Goal: Navigation & Orientation: Find specific page/section

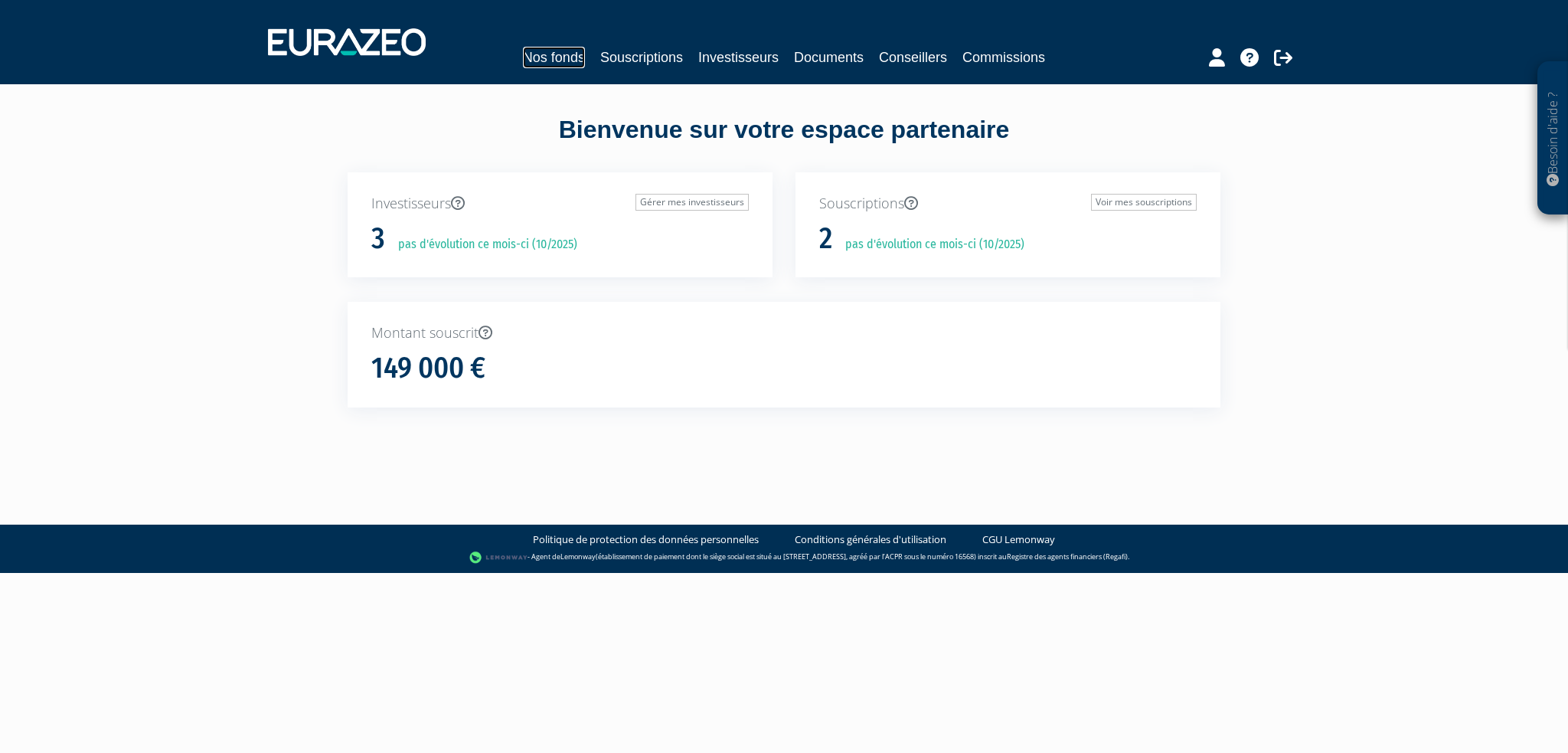
click at [562, 60] on link "Nos fonds" at bounding box center [554, 58] width 62 height 22
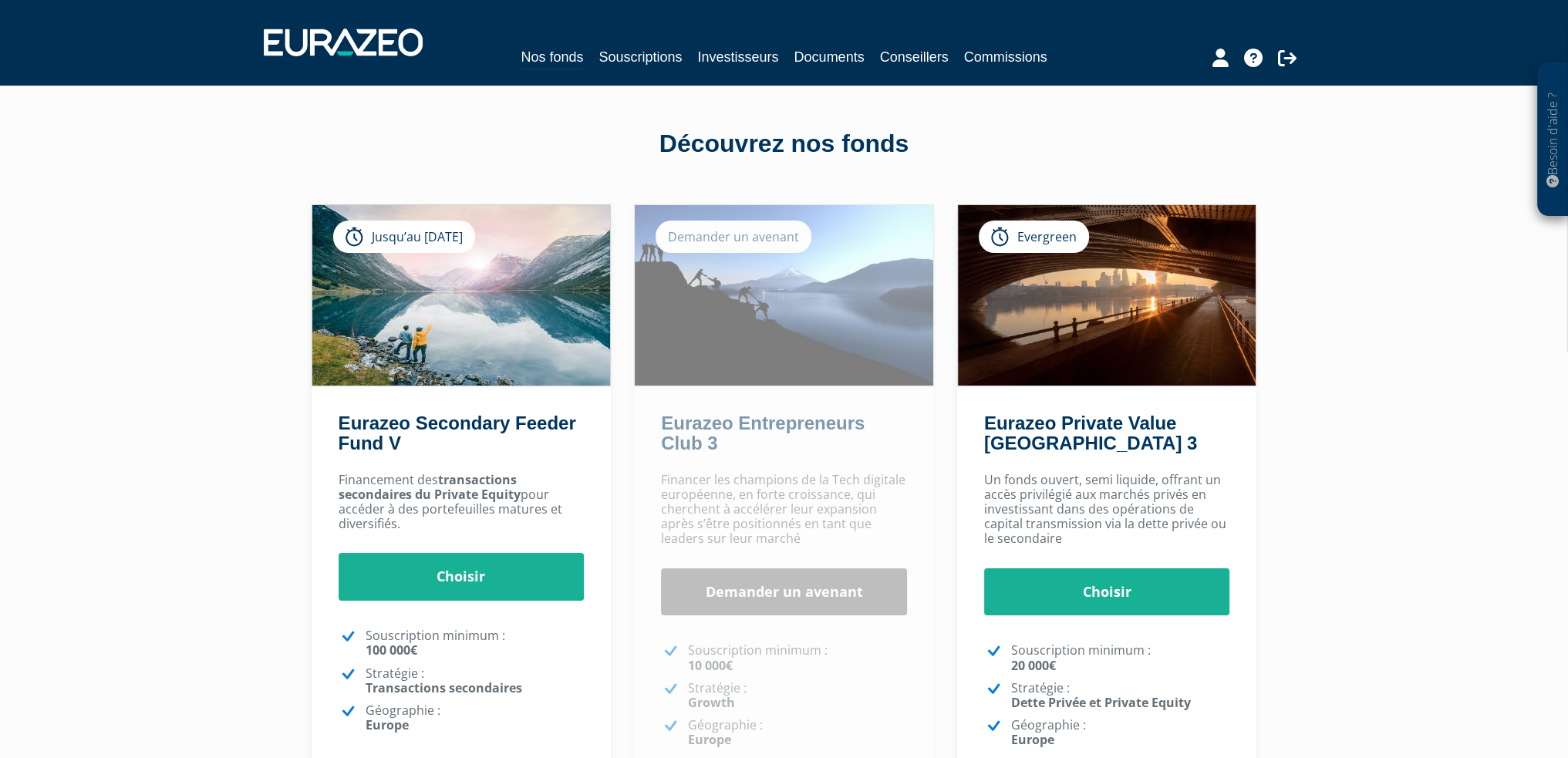
click at [627, 74] on nav "Nos fonds Souscriptions Investisseurs Documents Conseillers Commissions" at bounding box center [784, 42] width 1568 height 85
click at [629, 67] on link "Souscriptions" at bounding box center [640, 57] width 83 height 22
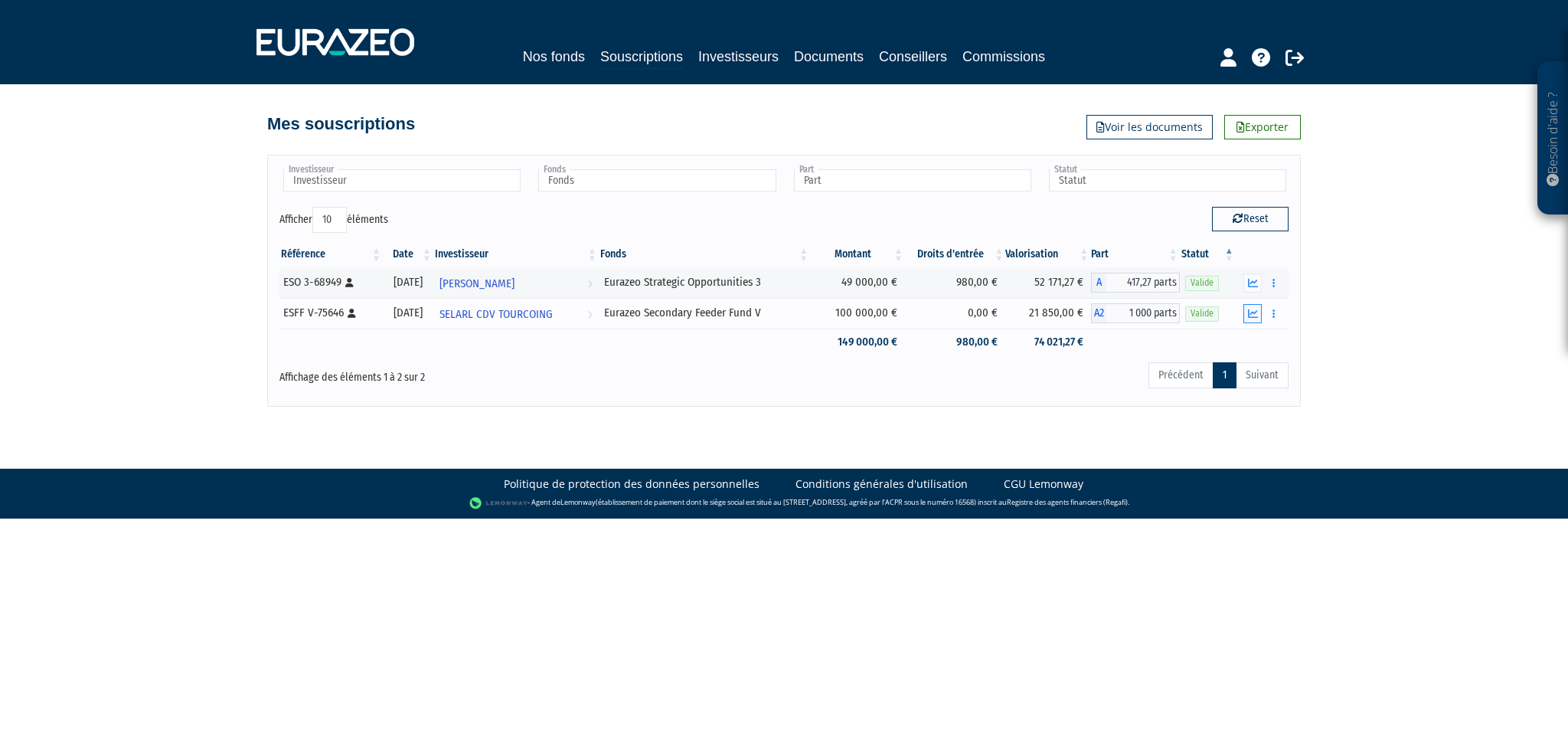
click at [1259, 319] on button "button" at bounding box center [1253, 313] width 19 height 19
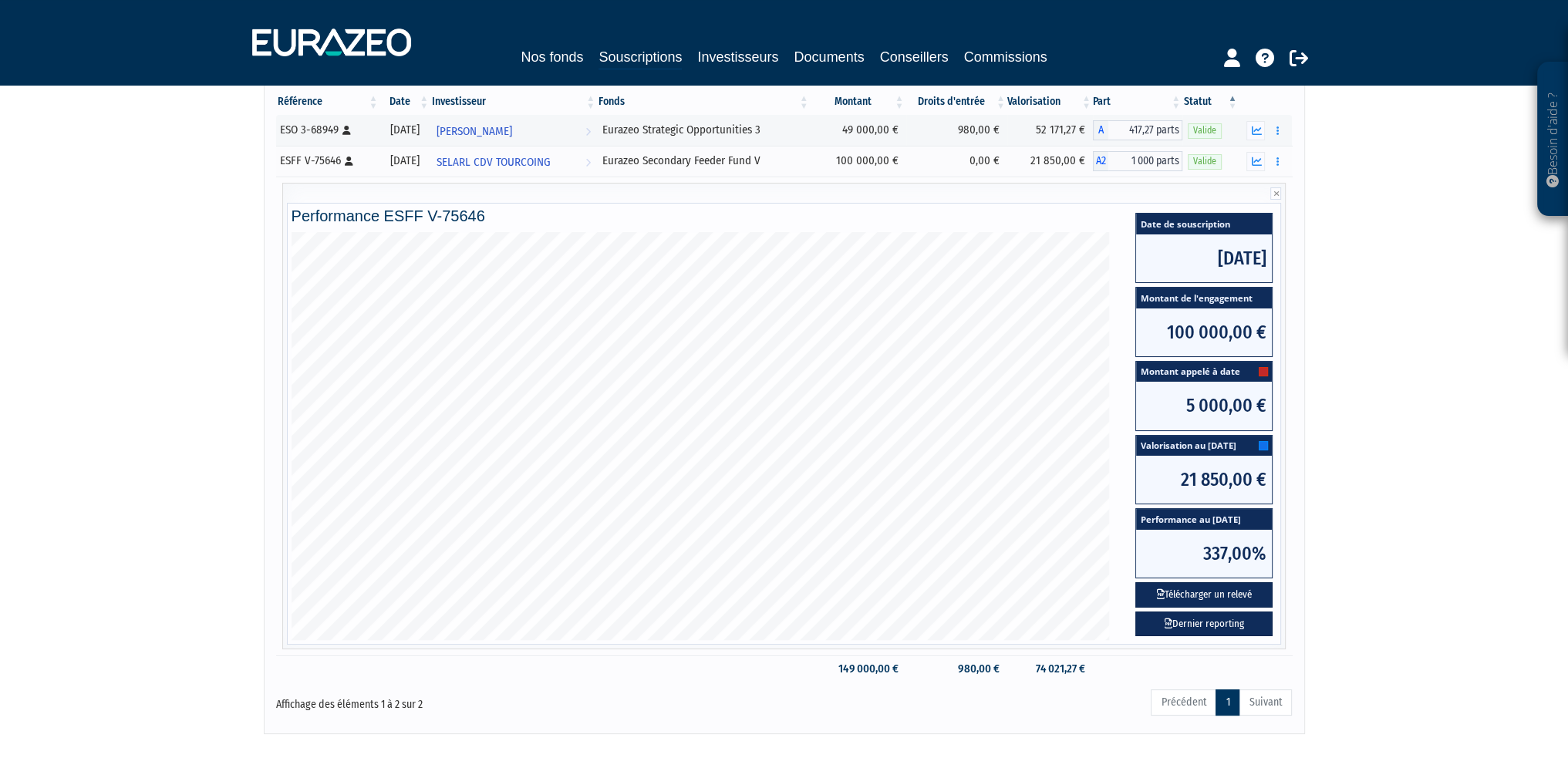
scroll to position [78, 0]
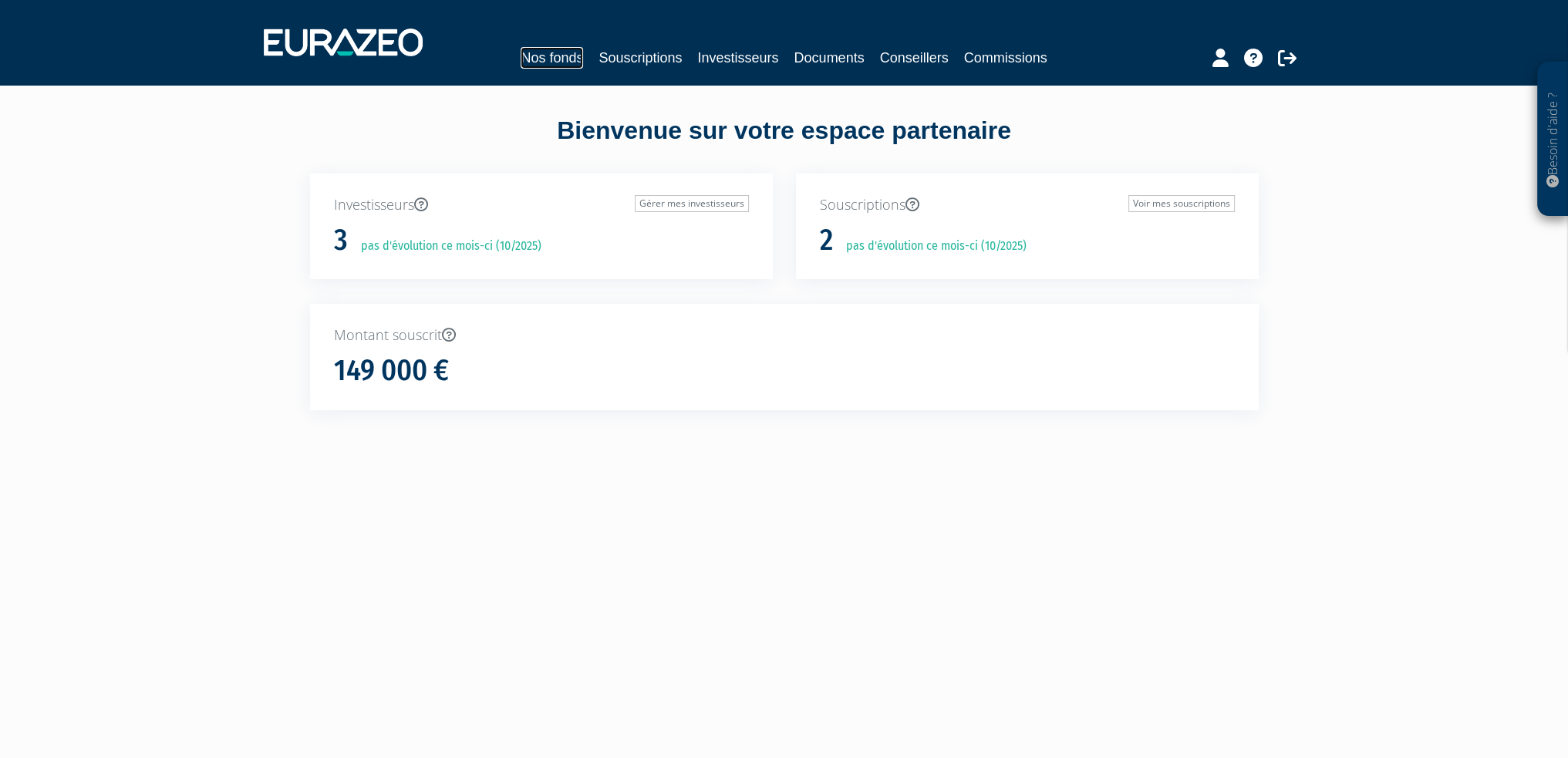
click at [562, 60] on link "Nos fonds" at bounding box center [552, 58] width 63 height 22
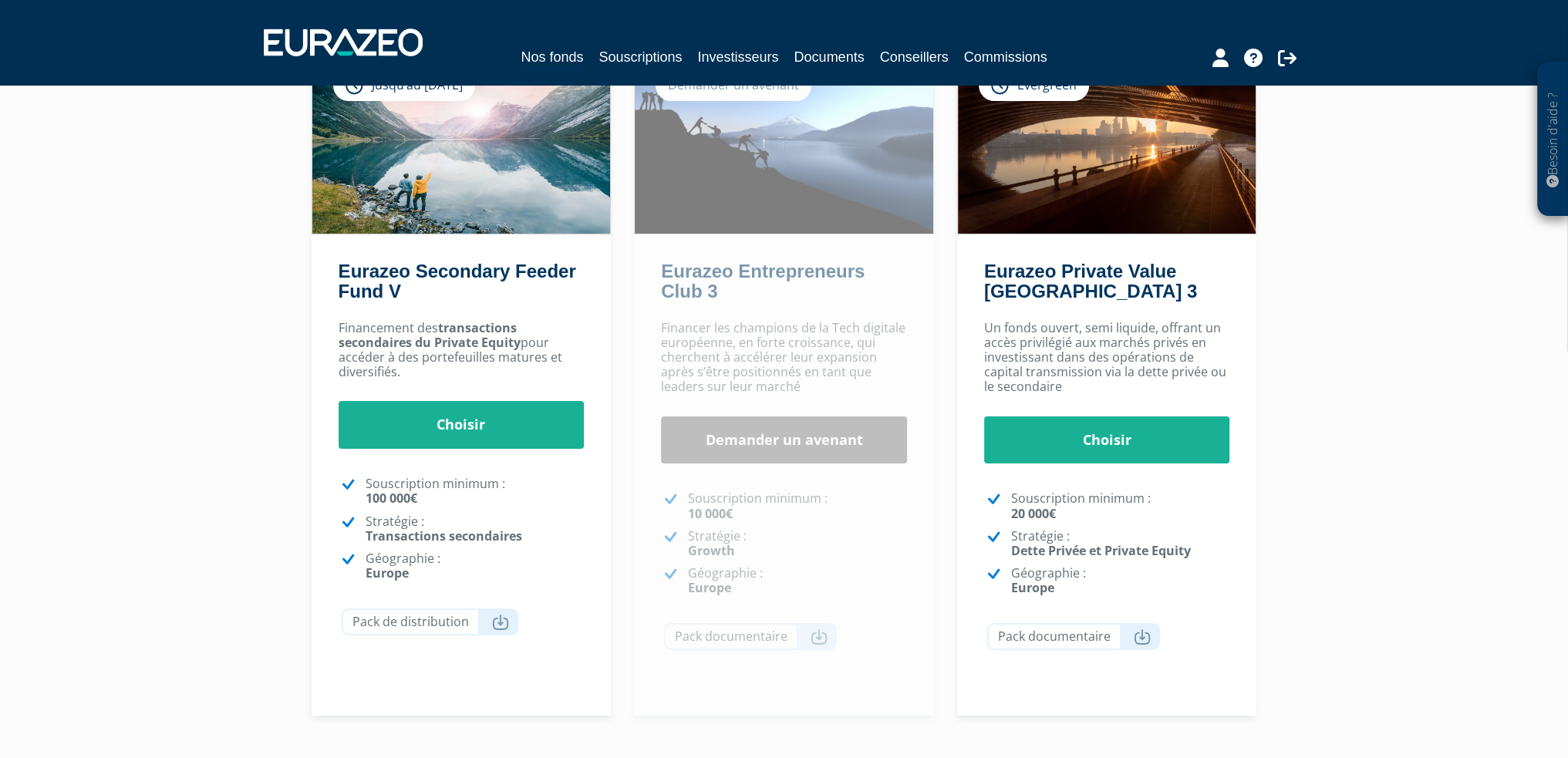
scroll to position [232, 0]
